Goal: Contribute content

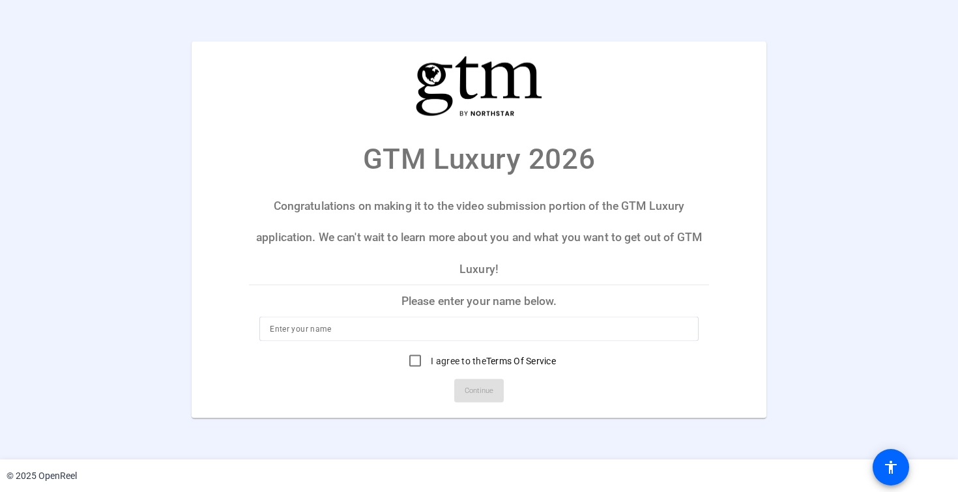
click at [426, 328] on input at bounding box center [479, 329] width 418 height 16
type input "[PERSON_NAME]"
click at [415, 363] on input "I agree to the Terms Of Service" at bounding box center [415, 361] width 26 height 26
checkbox input "true"
click at [481, 396] on span "Continue" at bounding box center [478, 391] width 29 height 20
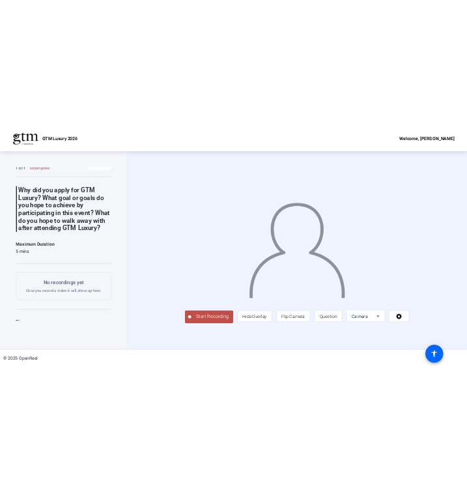
scroll to position [20, 0]
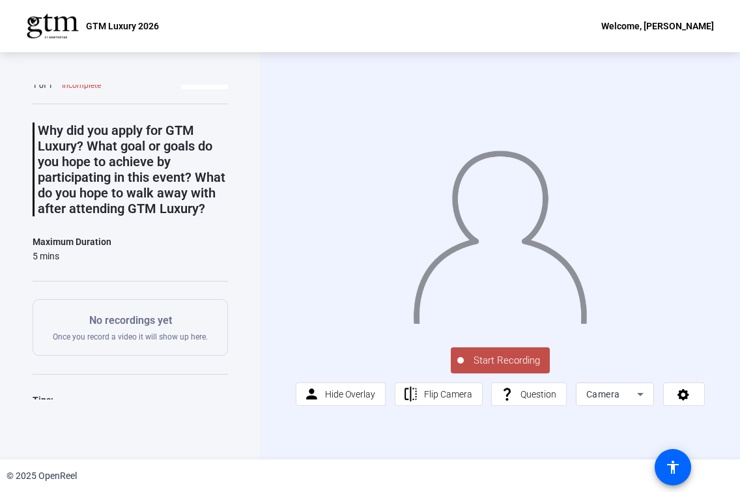
click at [247, 109] on div "Question 1 1 of 1 Incomplete View All Why did you apply for GTM Luxury? What go…" at bounding box center [130, 255] width 261 height 407
drag, startPoint x: 257, startPoint y: 113, endPoint x: 221, endPoint y: 109, distance: 36.0
click at [221, 109] on div "Question 1 1 of 1 Incomplete View All Why did you apply for GTM Luxury? What go…" at bounding box center [130, 255] width 261 height 407
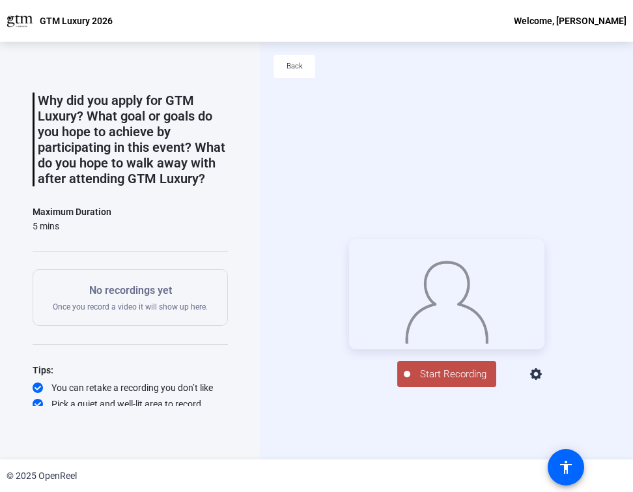
scroll to position [1, 0]
drag, startPoint x: 464, startPoint y: 412, endPoint x: 50, endPoint y: 281, distance: 435.1
click at [462, 381] on span "Start Recording" at bounding box center [453, 373] width 86 height 15
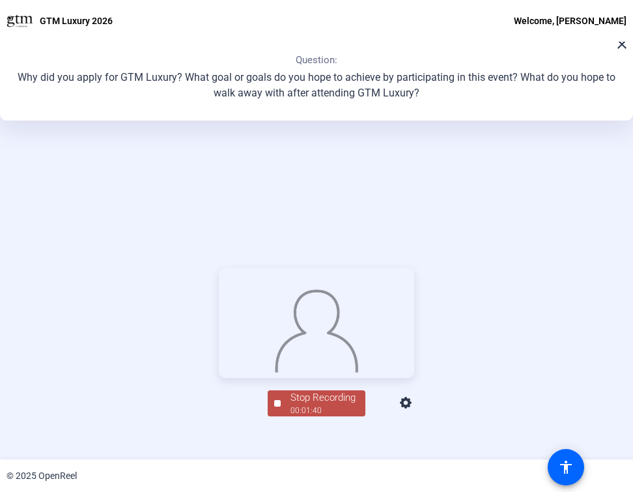
scroll to position [162, 0]
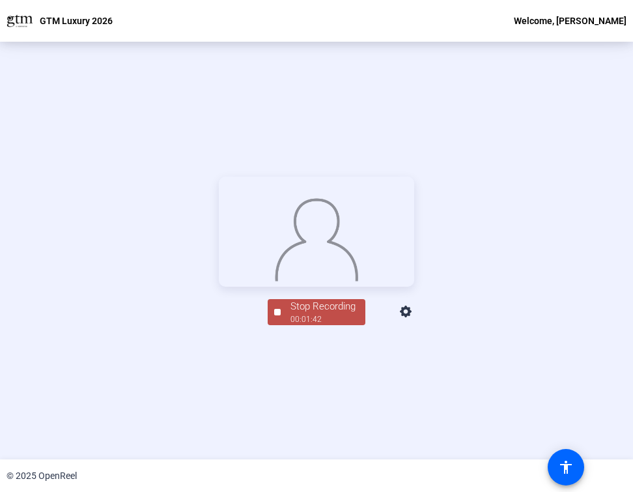
click at [320, 325] on div "00:01:42" at bounding box center [323, 319] width 65 height 12
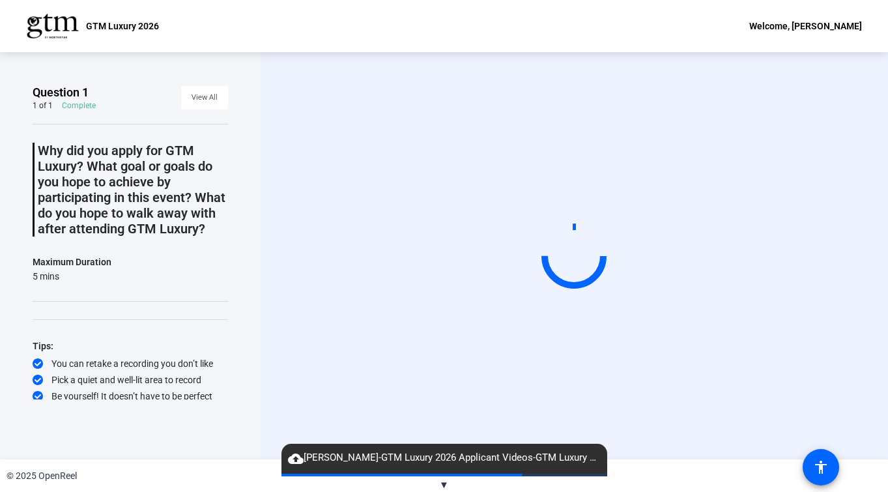
scroll to position [18, 0]
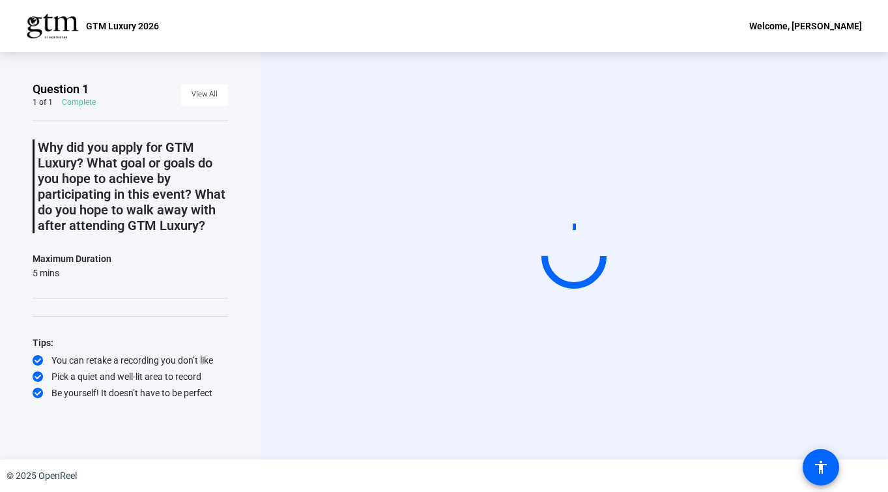
drag, startPoint x: 653, startPoint y: 272, endPoint x: 688, endPoint y: 285, distance: 37.5
click at [655, 273] on video at bounding box center [573, 256] width 195 height 110
click at [360, 240] on div "Start Recording" at bounding box center [573, 256] width 533 height 110
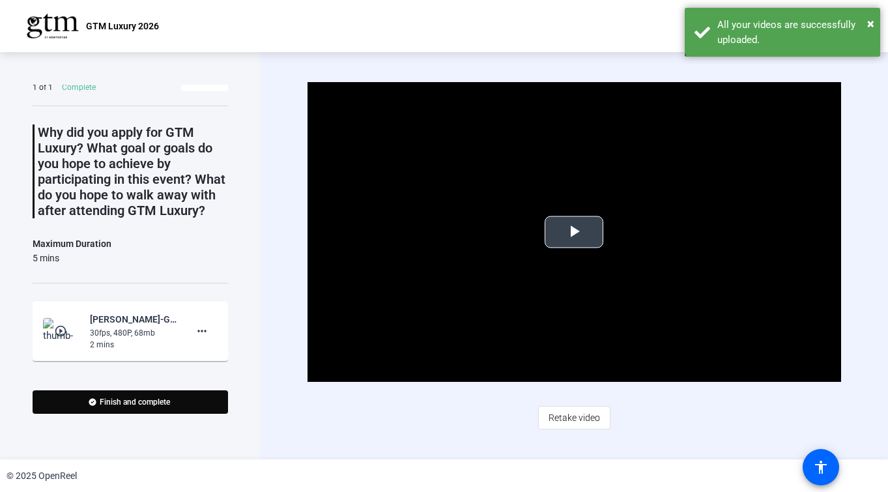
click at [574, 232] on span "Video Player" at bounding box center [574, 232] width 0 height 0
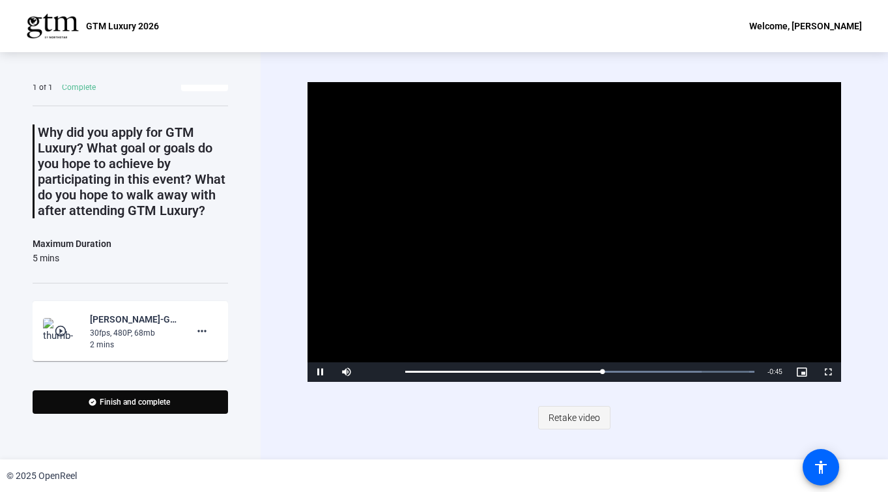
click at [580, 421] on span "Retake video" at bounding box center [573, 417] width 51 height 25
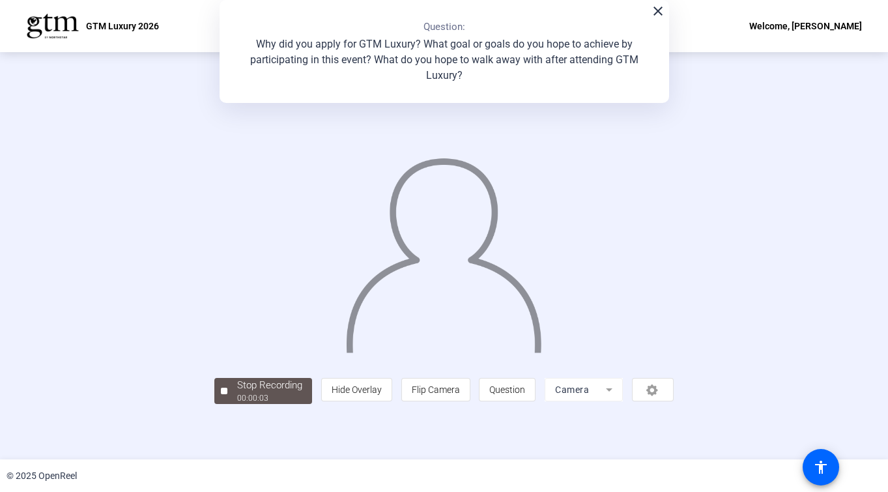
scroll to position [31, 0]
click at [237, 393] on div "Stop Recording" at bounding box center [269, 385] width 65 height 15
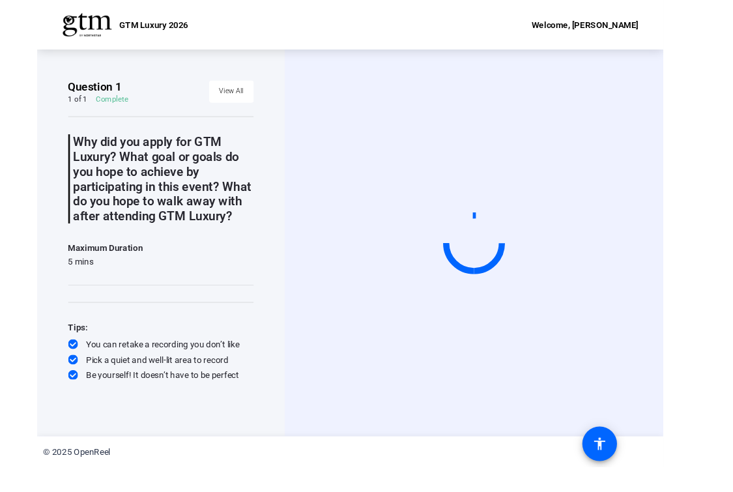
scroll to position [18, 0]
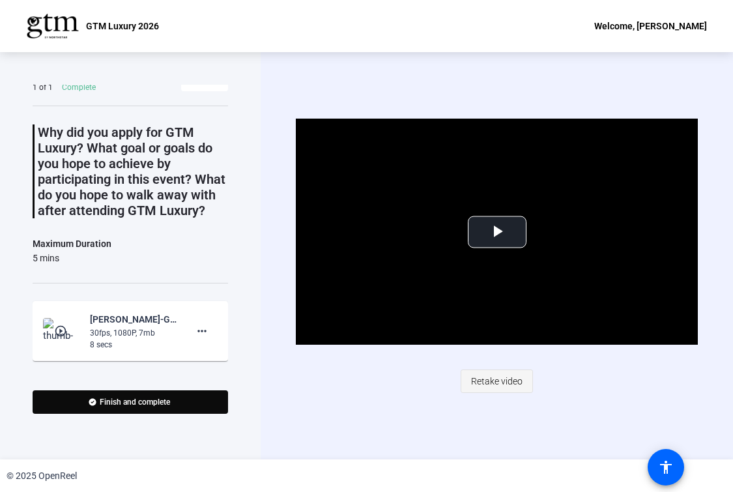
click at [484, 378] on span "Retake video" at bounding box center [496, 381] width 51 height 25
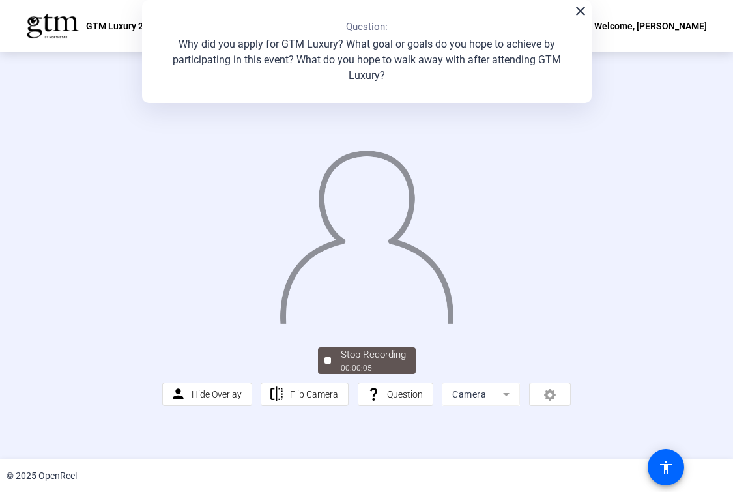
scroll to position [20, 0]
click at [361, 362] on div "Stop Recording" at bounding box center [373, 354] width 65 height 15
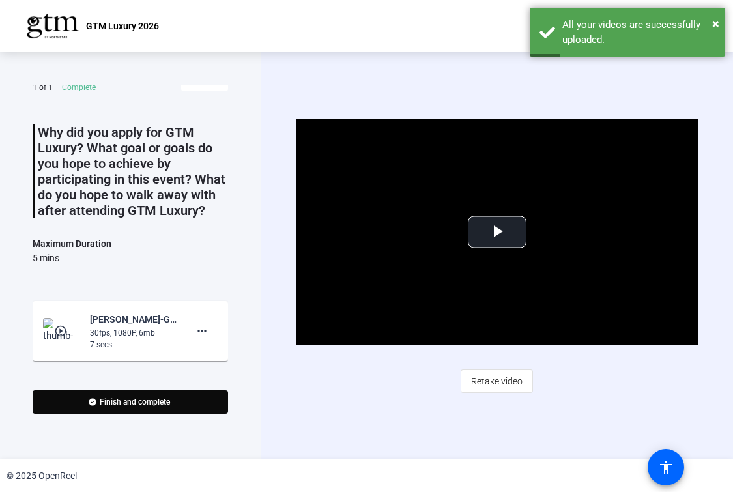
drag, startPoint x: 501, startPoint y: 379, endPoint x: 449, endPoint y: 367, distance: 52.8
click at [500, 379] on span "Retake video" at bounding box center [496, 381] width 51 height 25
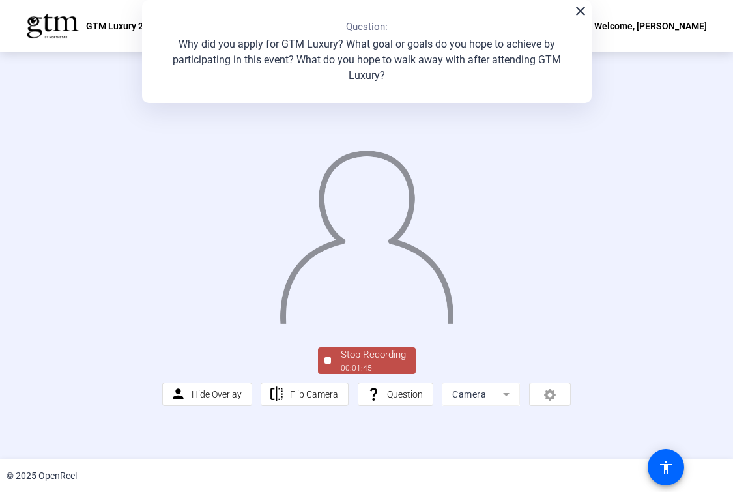
click at [386, 362] on div "Stop Recording" at bounding box center [373, 354] width 65 height 15
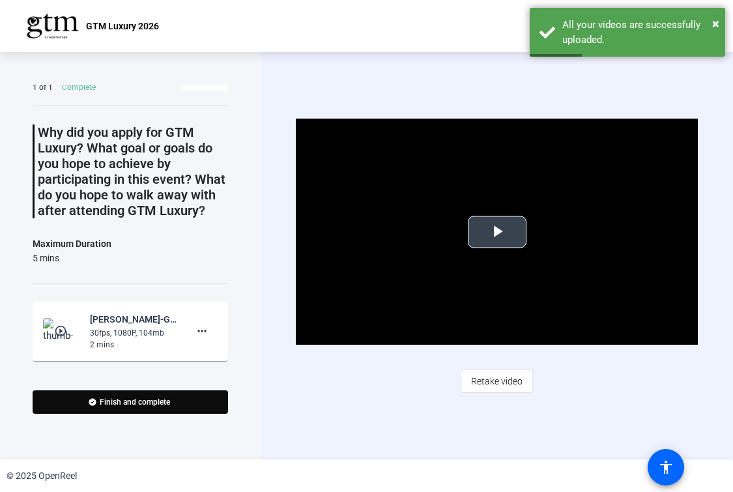
click at [497, 232] on span "Video Player" at bounding box center [497, 232] width 0 height 0
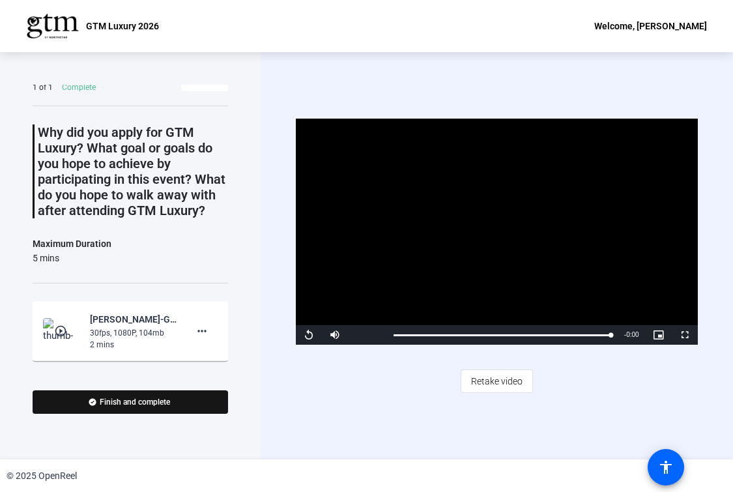
click at [169, 403] on span "Finish and complete" at bounding box center [135, 402] width 70 height 10
